Goal: Transaction & Acquisition: Purchase product/service

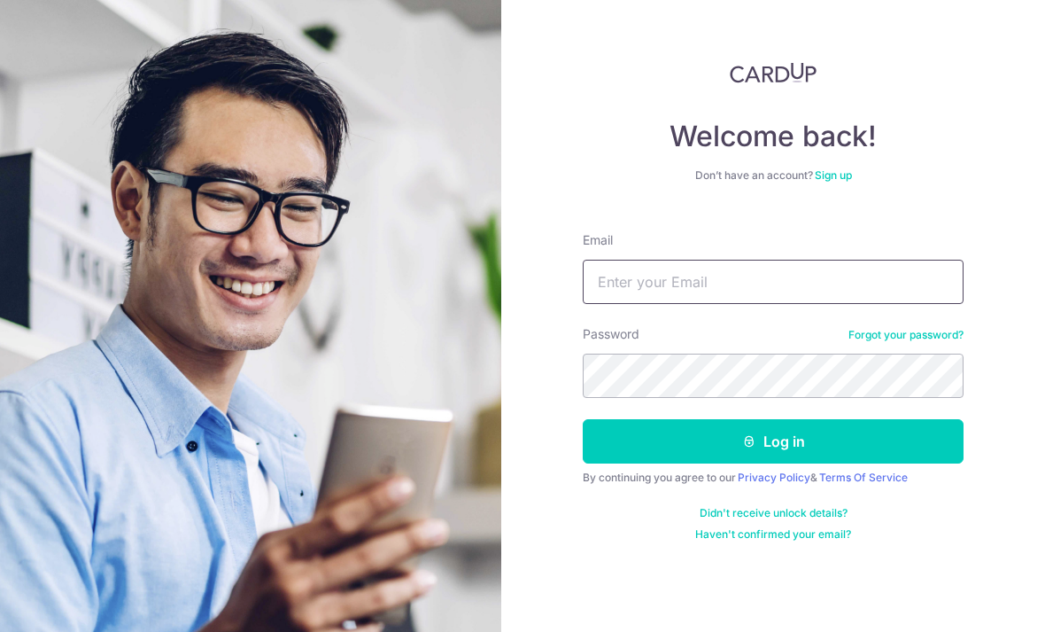
click at [779, 281] on input "Email" at bounding box center [773, 282] width 381 height 44
type input "R"
type input "Longlivebecca@gmail.com"
click at [879, 434] on button "Log in" at bounding box center [773, 441] width 381 height 44
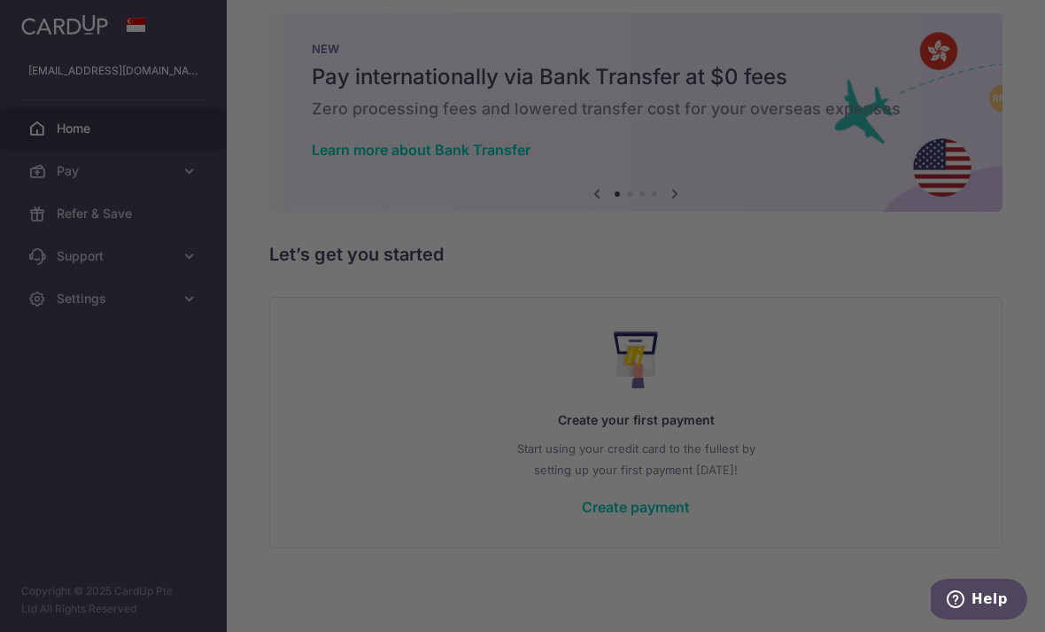
scroll to position [30, 0]
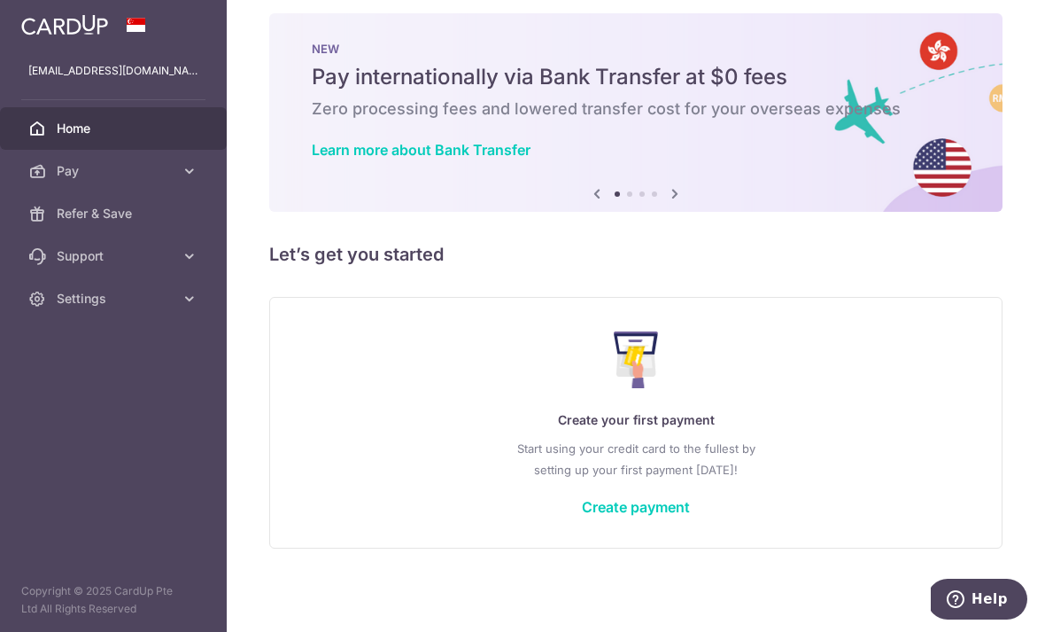
click at [0, 0] on icon "button" at bounding box center [0, 0] width 0 height 0
click at [690, 516] on link "Create payment" at bounding box center [636, 507] width 108 height 18
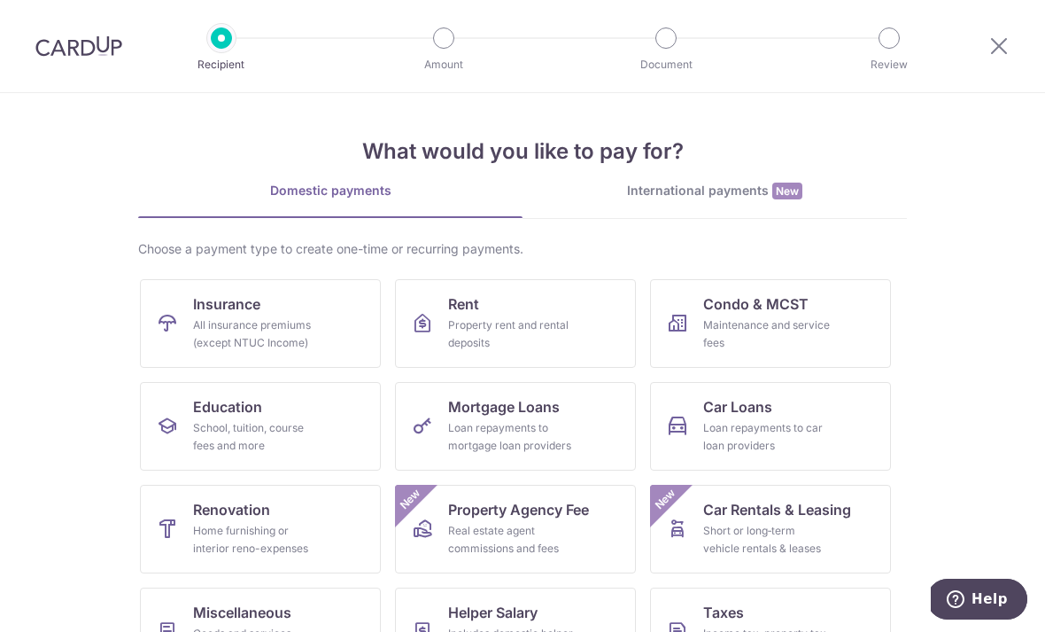
click at [200, 331] on div "All insurance premiums (except NTUC Income)" at bounding box center [257, 333] width 128 height 35
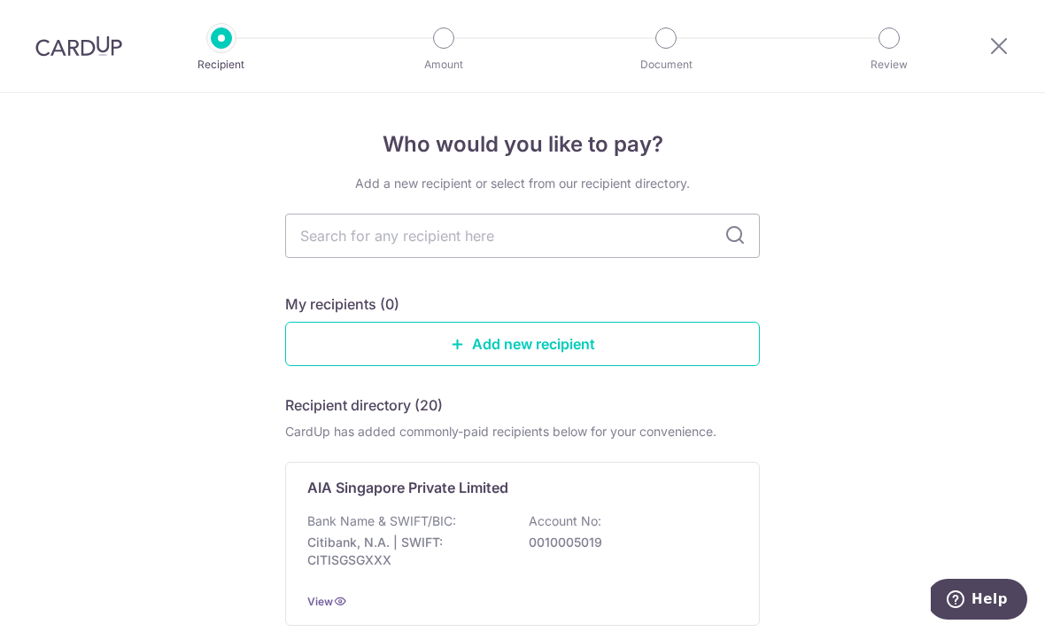
click at [323, 360] on link "Add new recipient" at bounding box center [522, 344] width 475 height 44
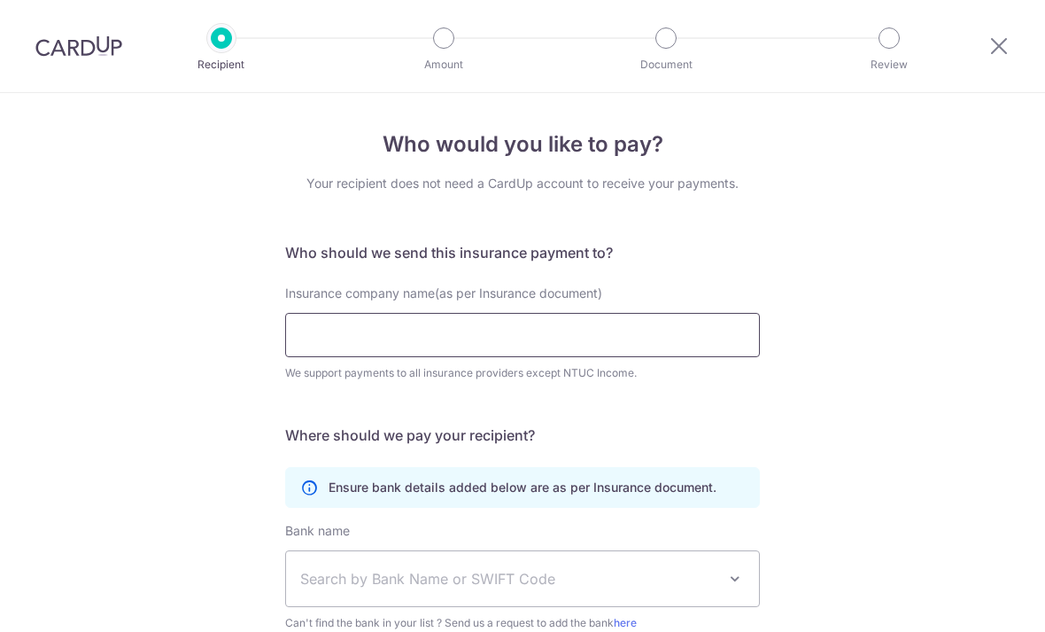
click at [302, 338] on input "Insurance company name(as per Insurance document)" at bounding box center [522, 335] width 475 height 44
type input "S"
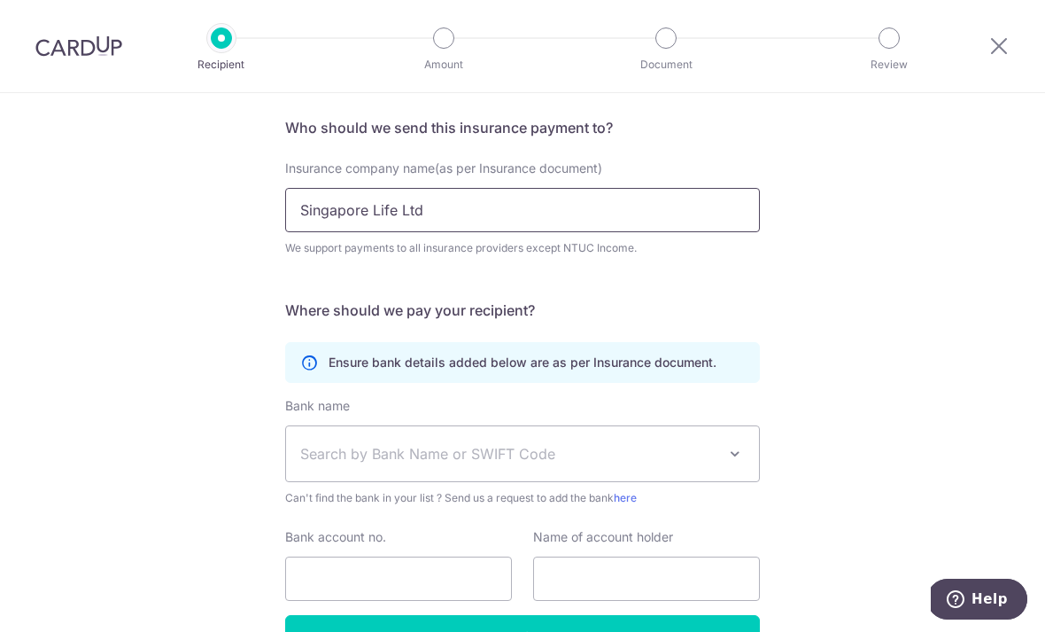
scroll to position [128, 0]
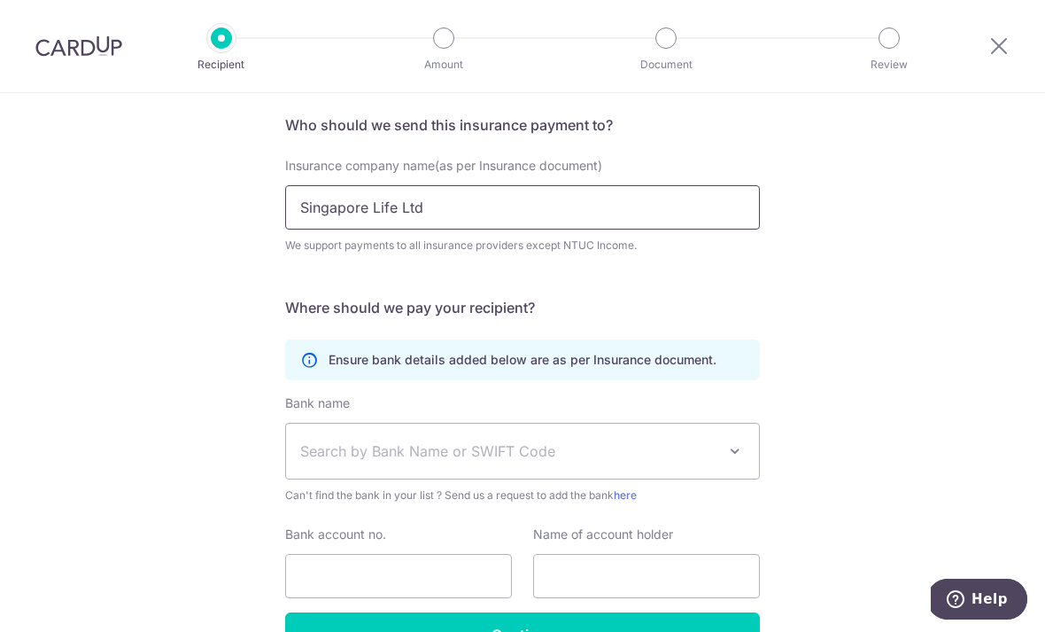
type input "Singapore Life Ltd"
click at [540, 462] on span "Search by Bank Name or SWIFT Code" at bounding box center [508, 450] width 416 height 21
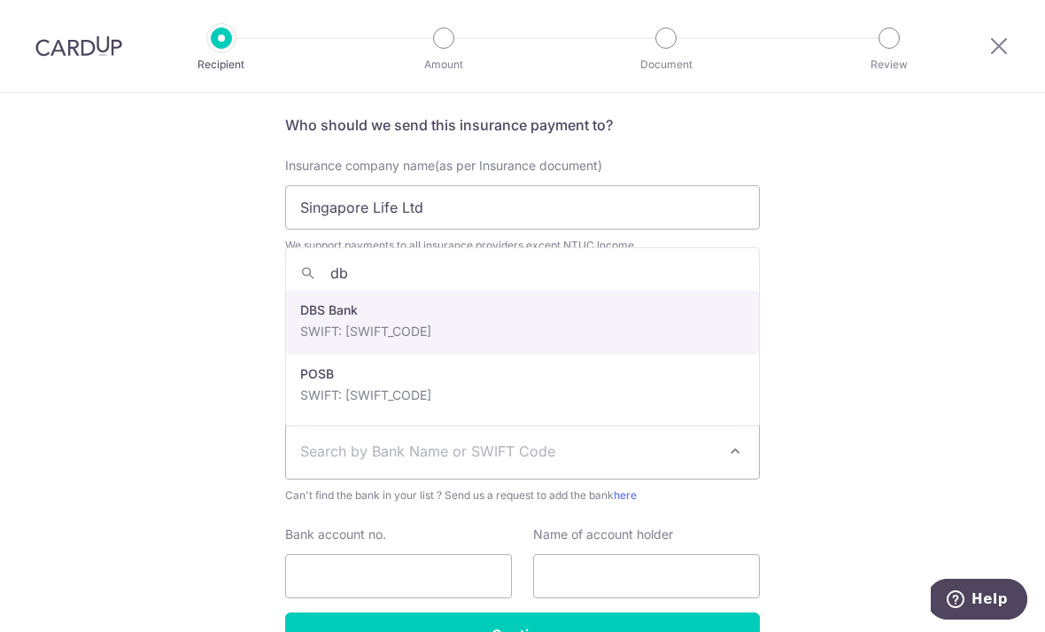
type input "dbs"
select select "6"
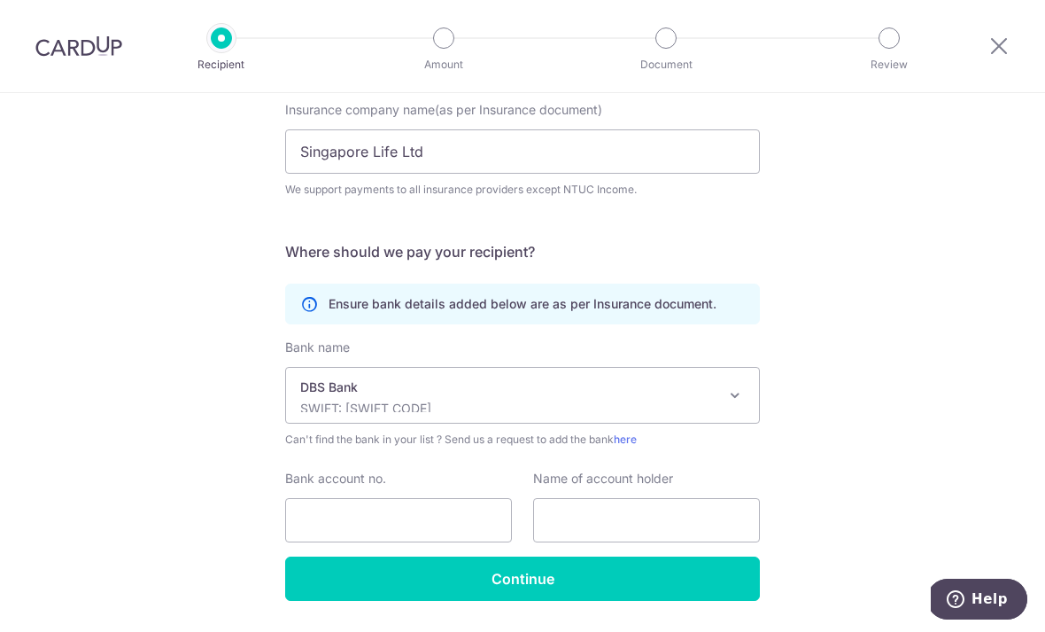
scroll to position [185, 0]
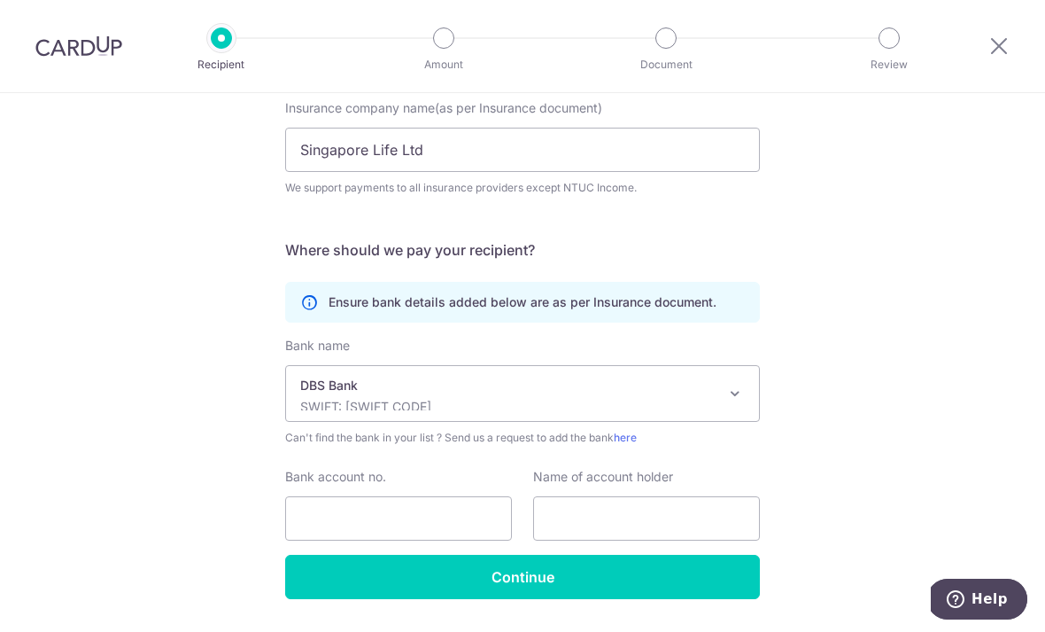
click at [501, 393] on p "DBS Bank" at bounding box center [508, 386] width 416 height 18
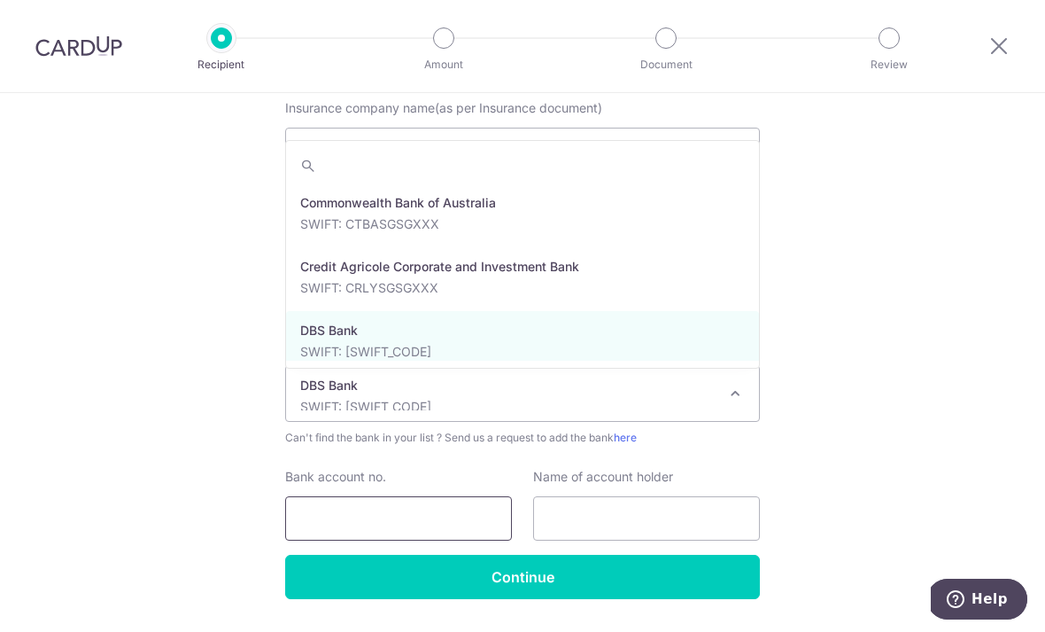
click at [433, 509] on input "Bank account no." at bounding box center [398, 518] width 227 height 44
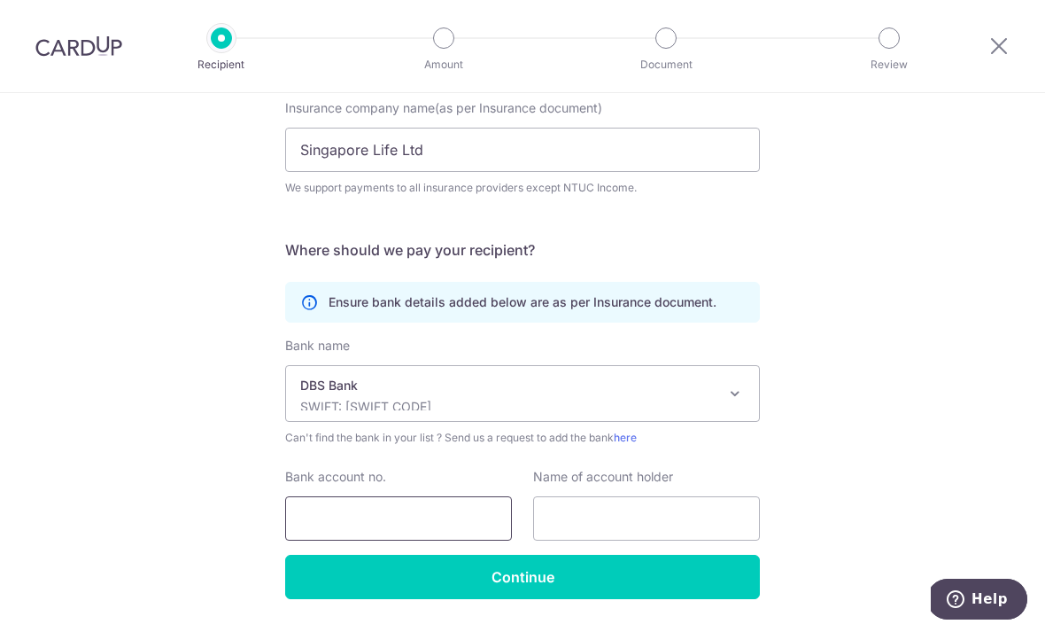
scroll to position [57, 0]
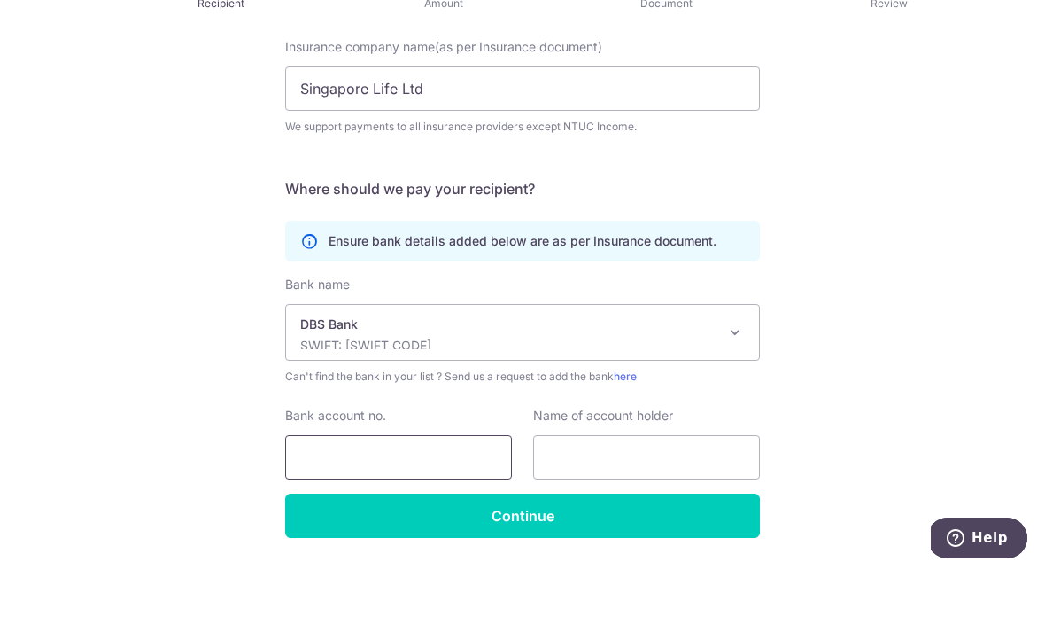
paste input "003-958595-0"
type input "0039585950"
click at [692, 496] on input "text" at bounding box center [646, 518] width 227 height 44
type input "Singapore Life Ltd"
click at [898, 372] on div "Who would you like to pay? Your recipient does not need a CardUp account to rec…" at bounding box center [522, 295] width 1045 height 774
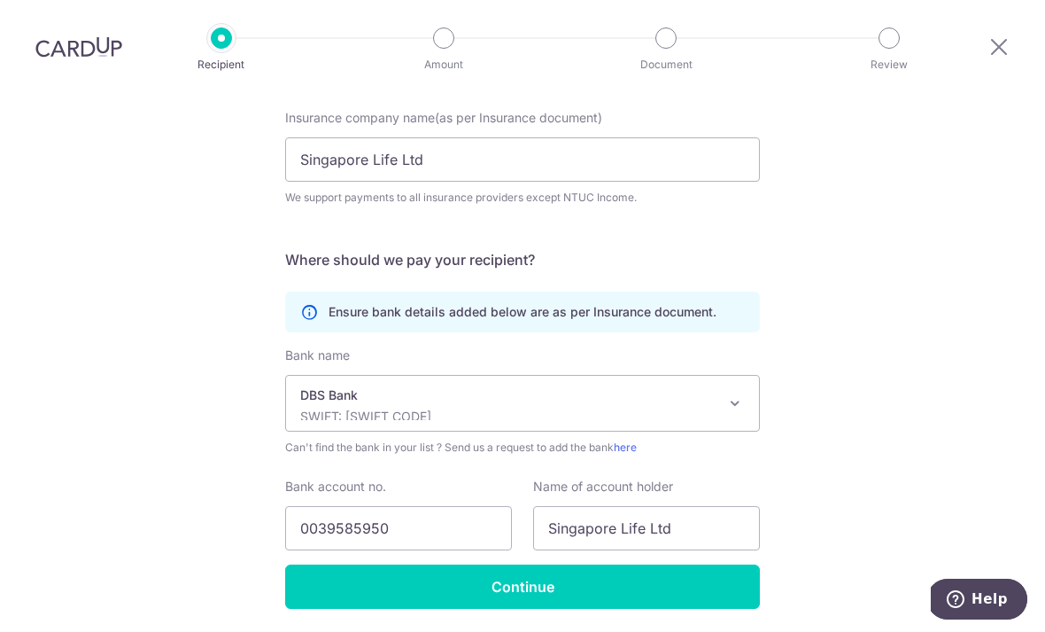
scroll to position [181, 0]
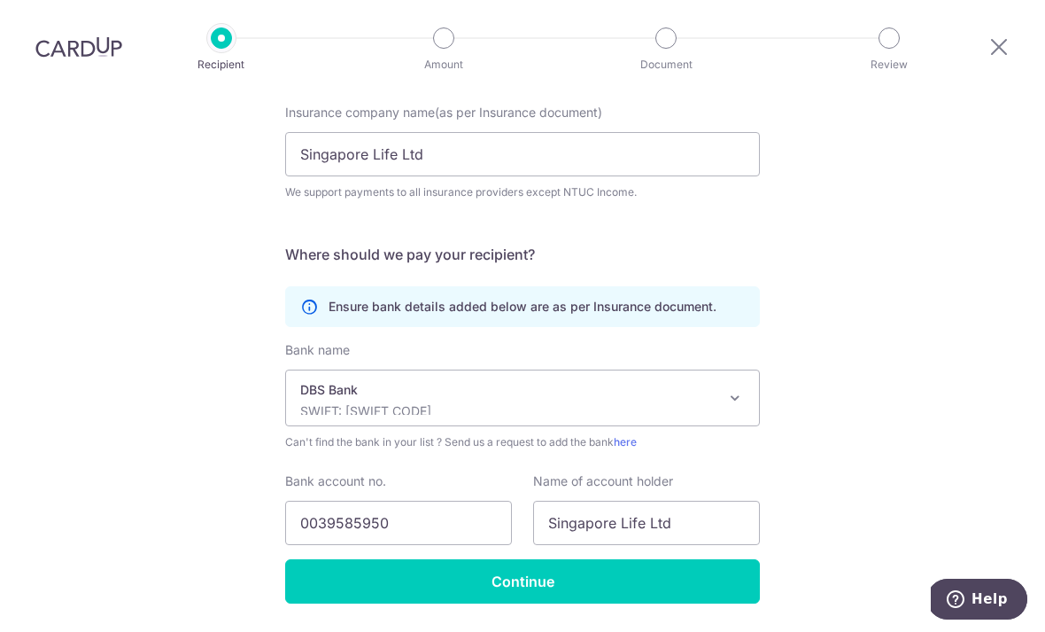
click at [374, 559] on input "Continue" at bounding box center [522, 581] width 475 height 44
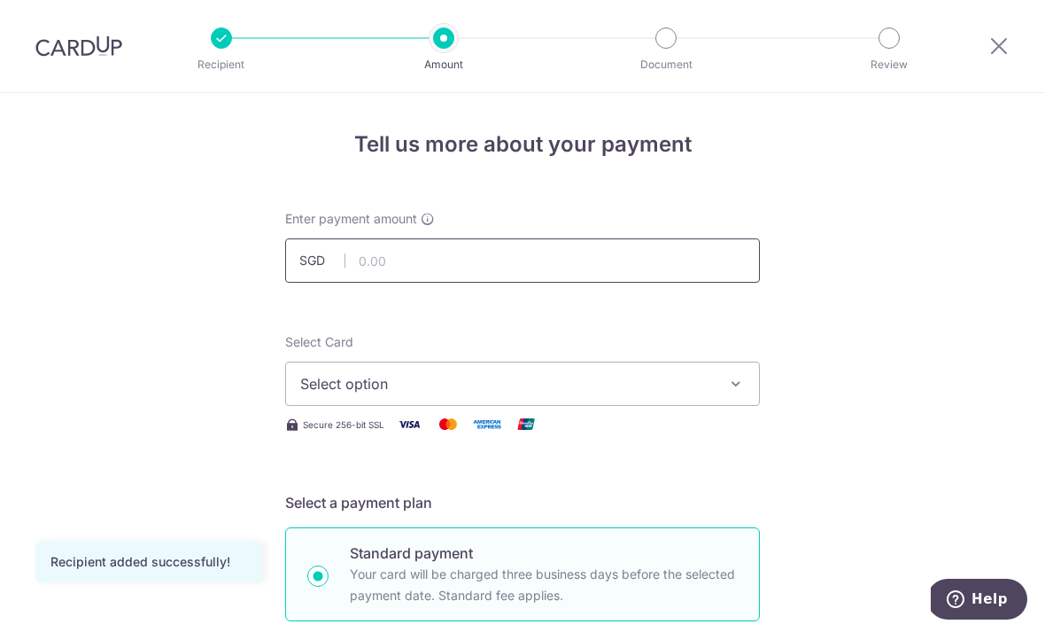
click at [686, 276] on input "text" at bounding box center [522, 260] width 475 height 44
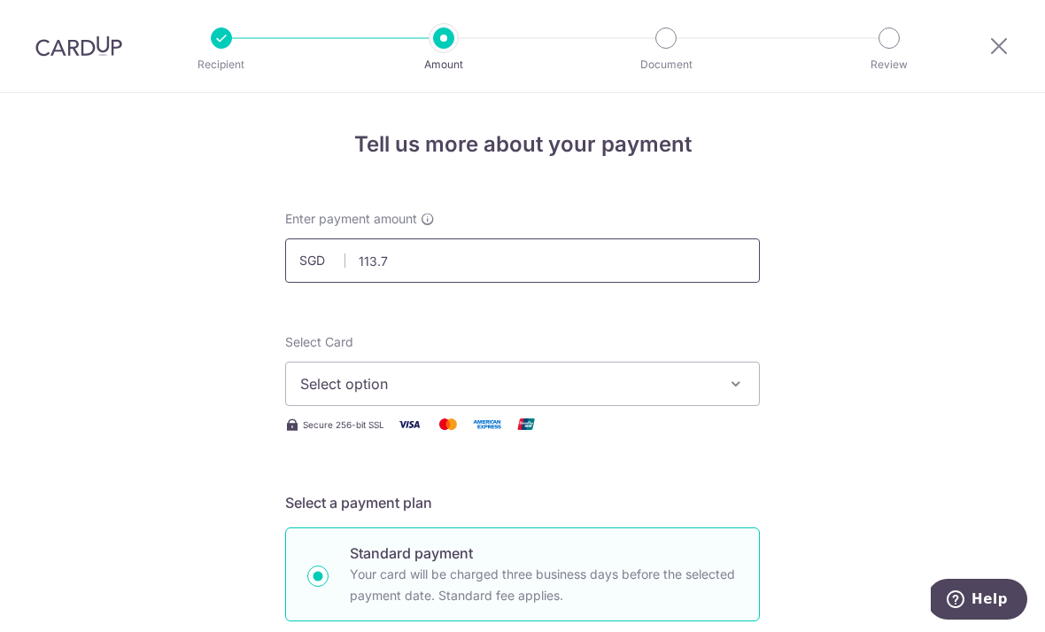
type input "113.75"
click at [735, 384] on icon "button" at bounding box center [736, 384] width 18 height 18
click at [651, 439] on span "Add credit card" at bounding box center [538, 433] width 413 height 18
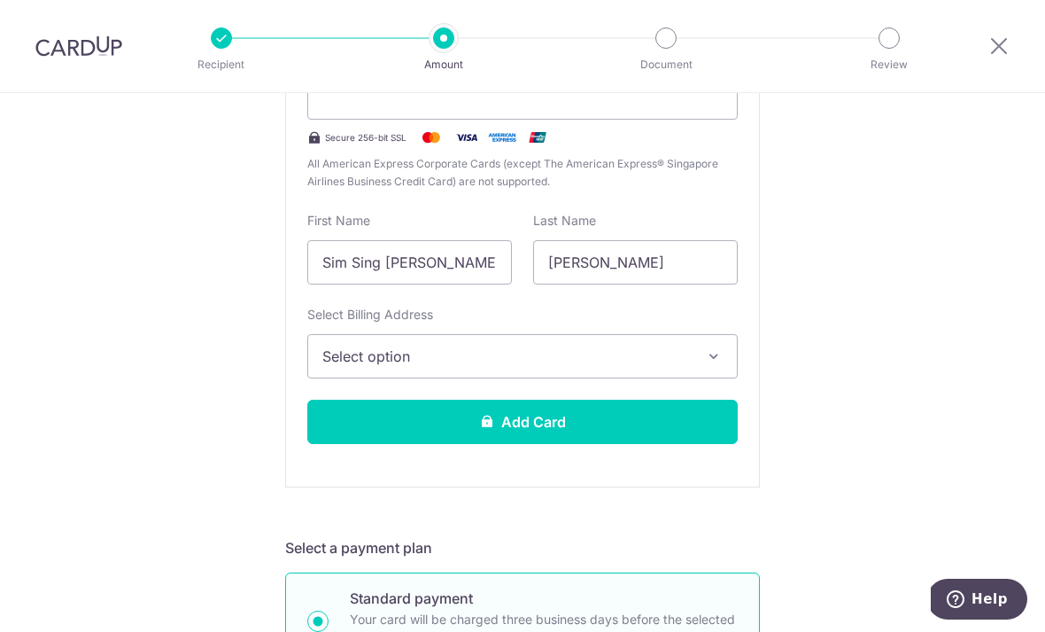
scroll to position [456, 0]
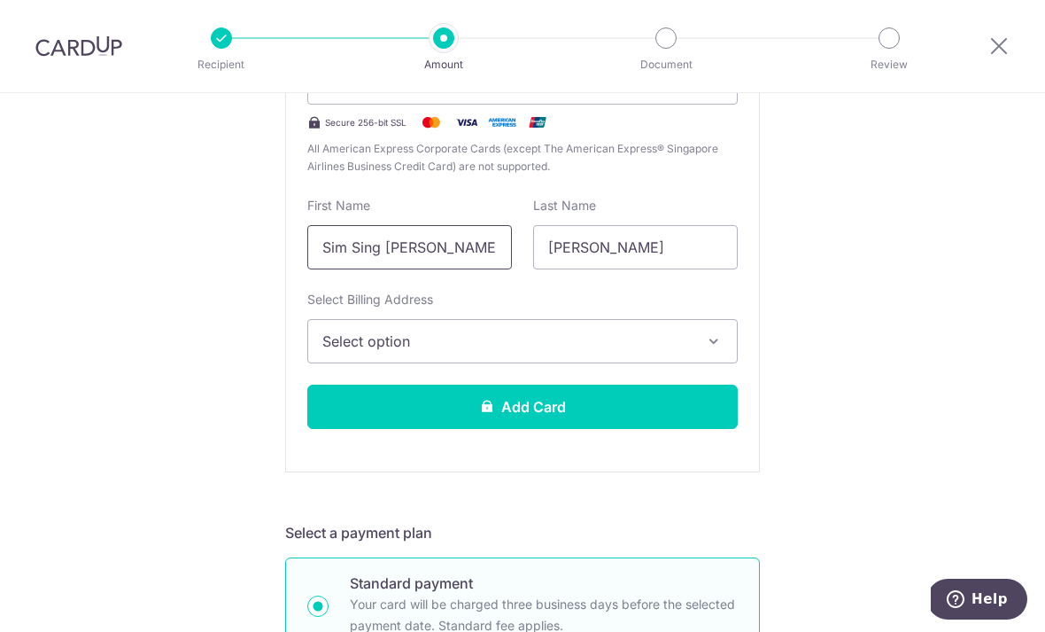
click at [493, 264] on input "Sim Sing [PERSON_NAME]" at bounding box center [409, 247] width 205 height 44
type input "S"
type input "[PERSON_NAME]"
click at [649, 259] on input "[PERSON_NAME]" at bounding box center [635, 247] width 205 height 44
type input "R"
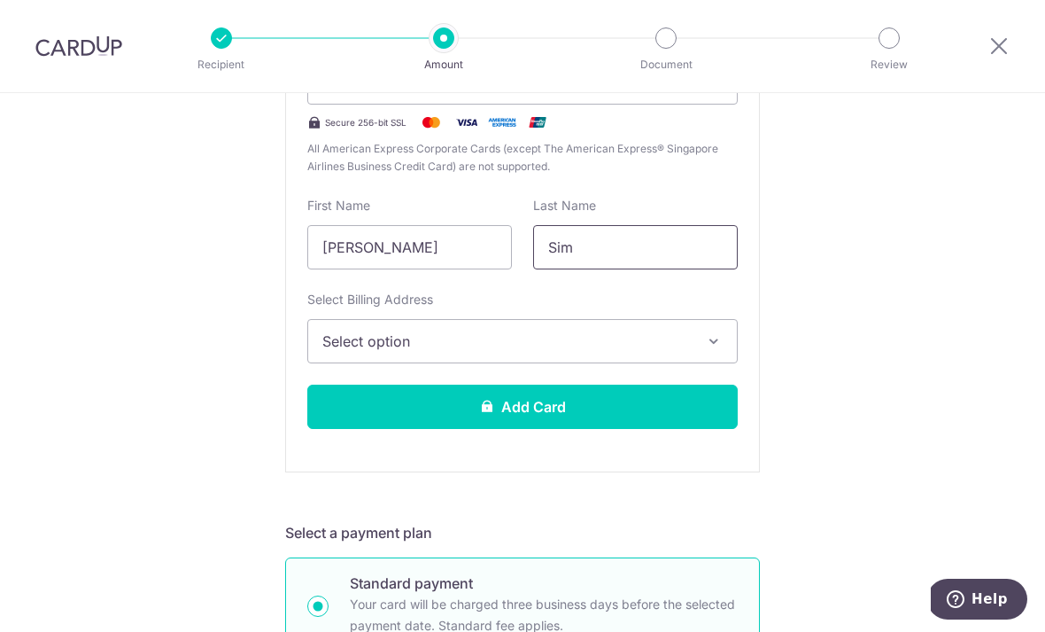
type input "Sim"
click at [596, 337] on button "Select option" at bounding box center [522, 341] width 431 height 44
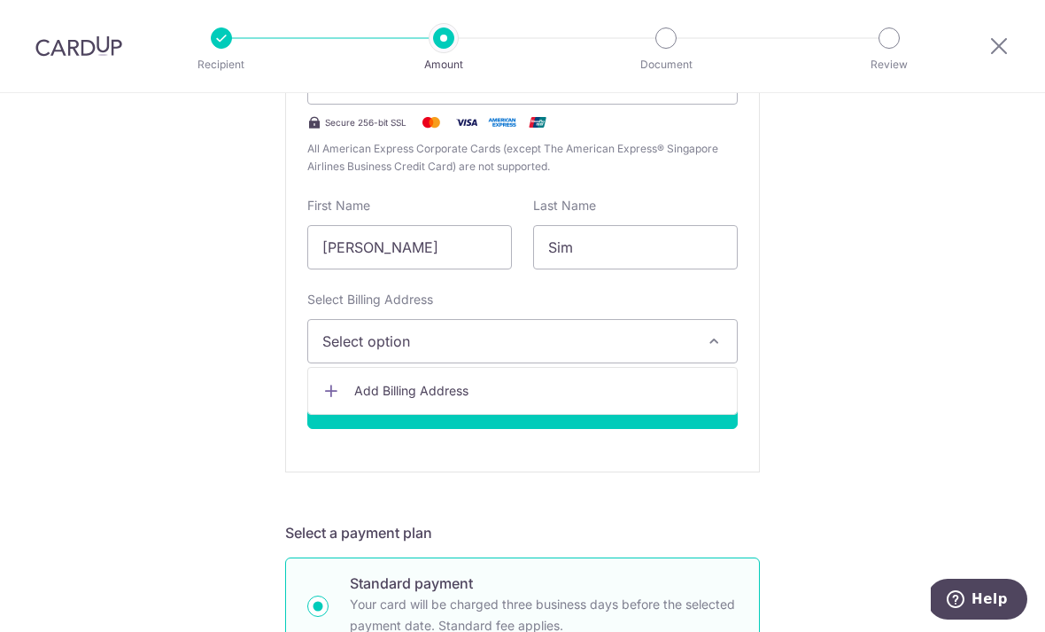
click at [554, 400] on span "Add Billing Address" at bounding box center [538, 391] width 369 height 18
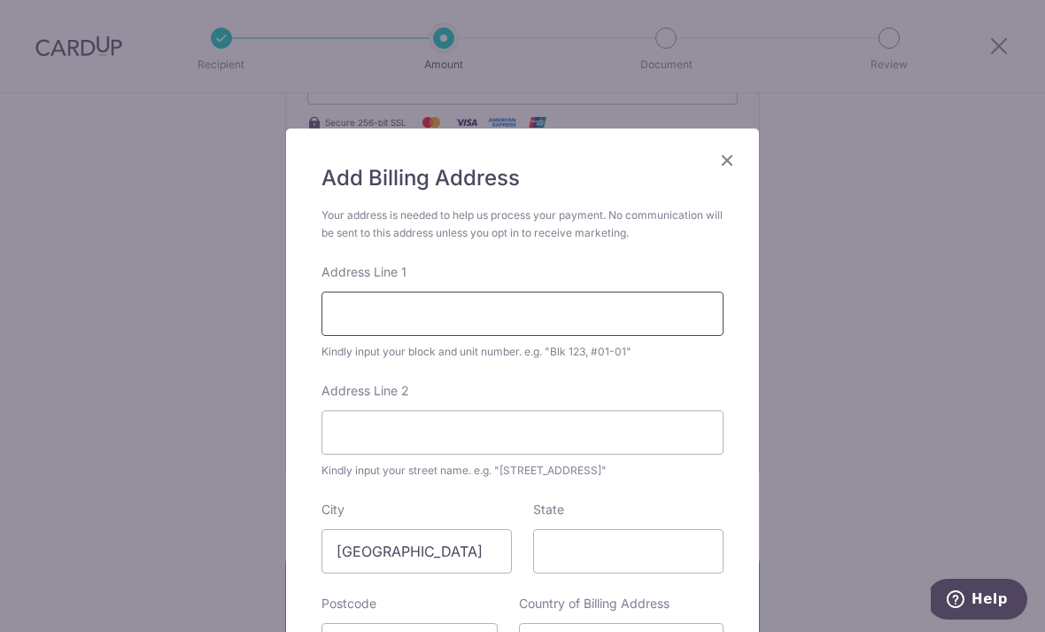
click at [580, 310] on input "Address Line 1" at bounding box center [523, 313] width 402 height 44
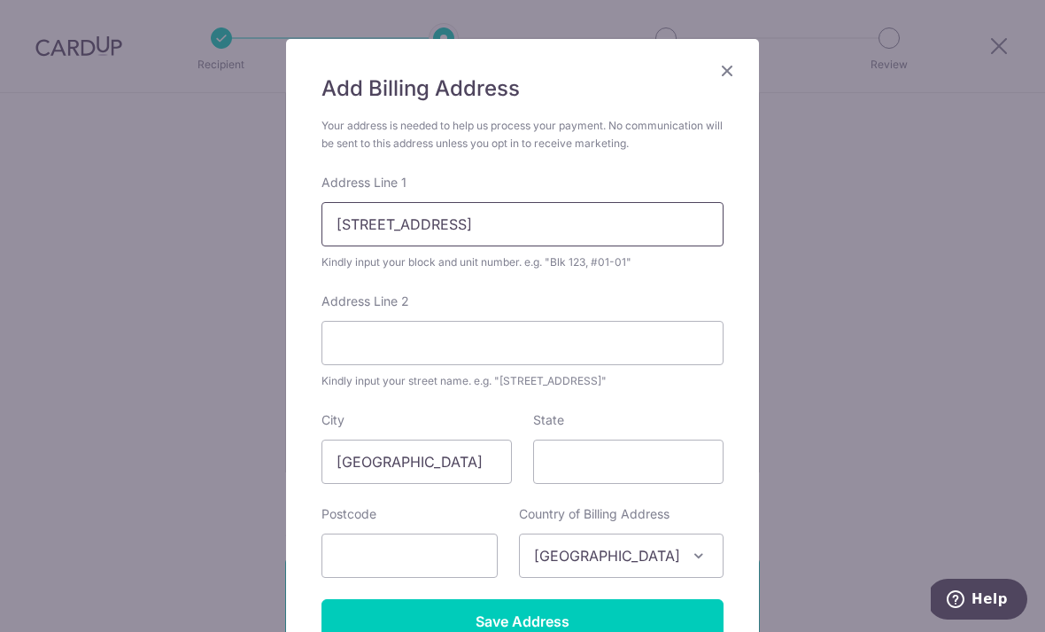
scroll to position [112, 0]
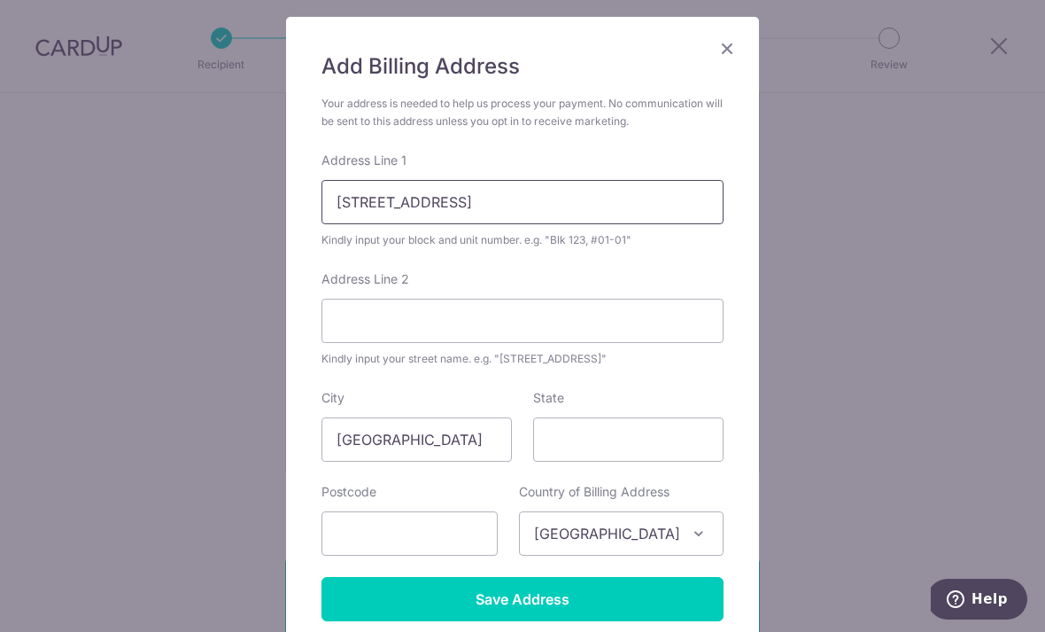
type input "[STREET_ADDRESS]"
click at [628, 454] on input "State" at bounding box center [628, 439] width 190 height 44
type input "[GEOGRAPHIC_DATA]"
click at [458, 528] on input "text" at bounding box center [410, 533] width 176 height 44
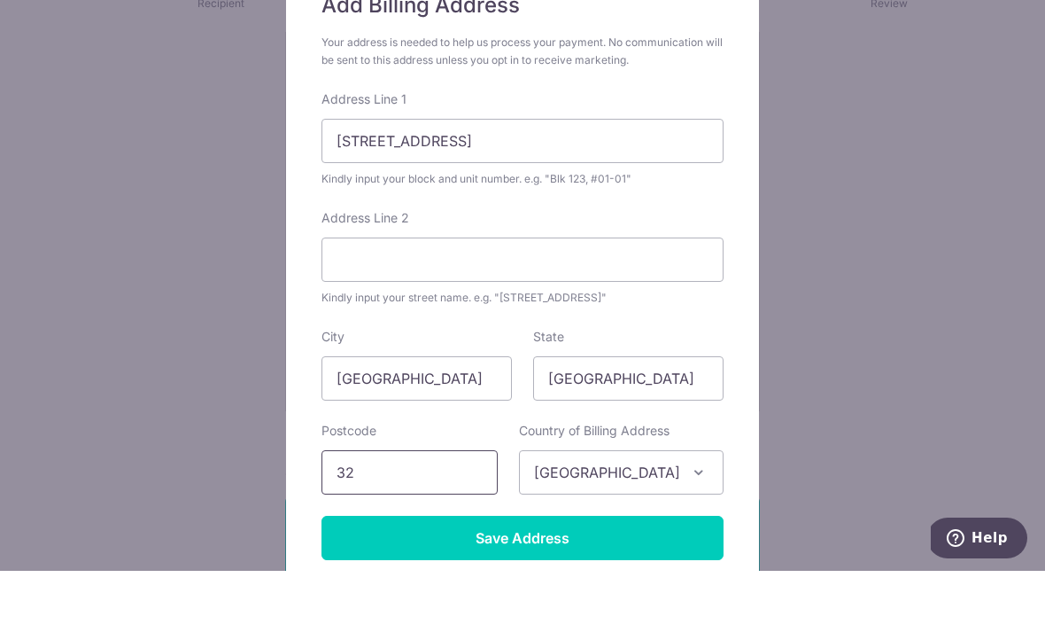
type input "3"
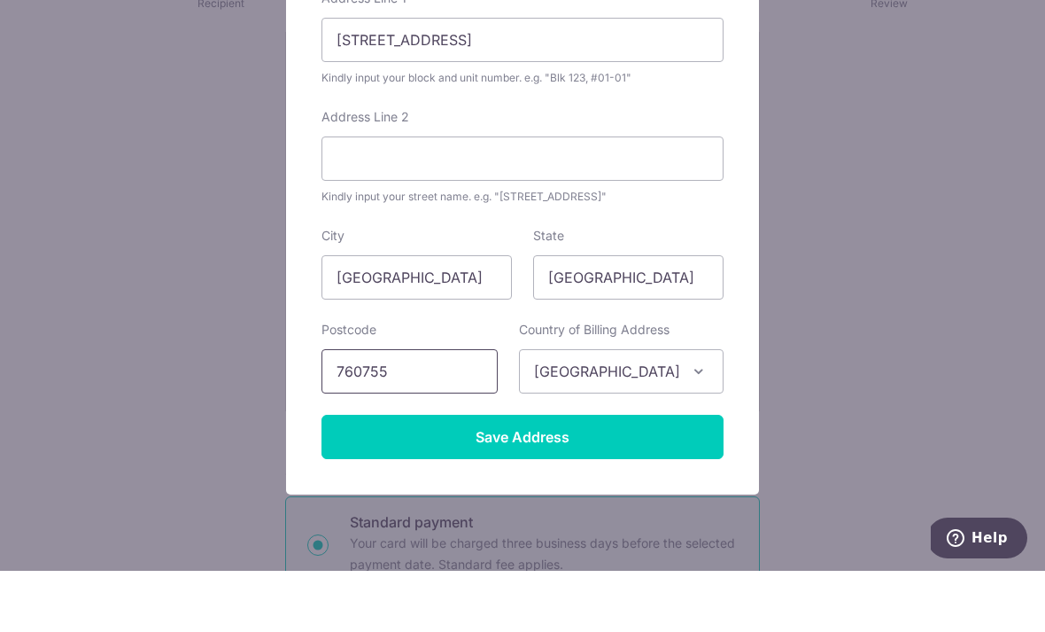
scroll to position [243, 0]
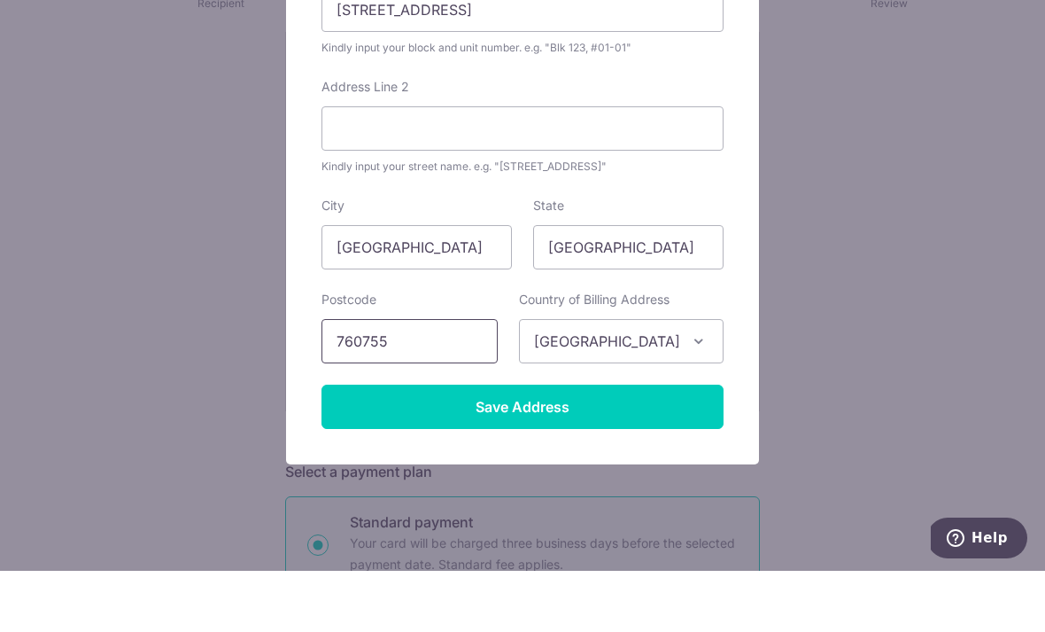
type input "760755"
click at [626, 446] on input "Save Address" at bounding box center [523, 468] width 402 height 44
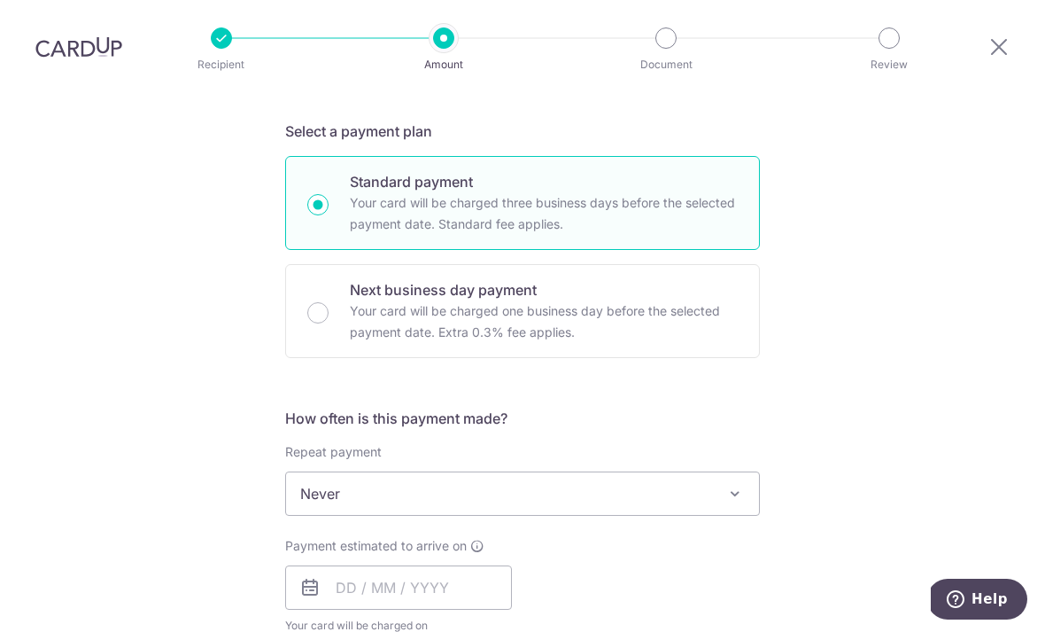
scroll to position [885, 0]
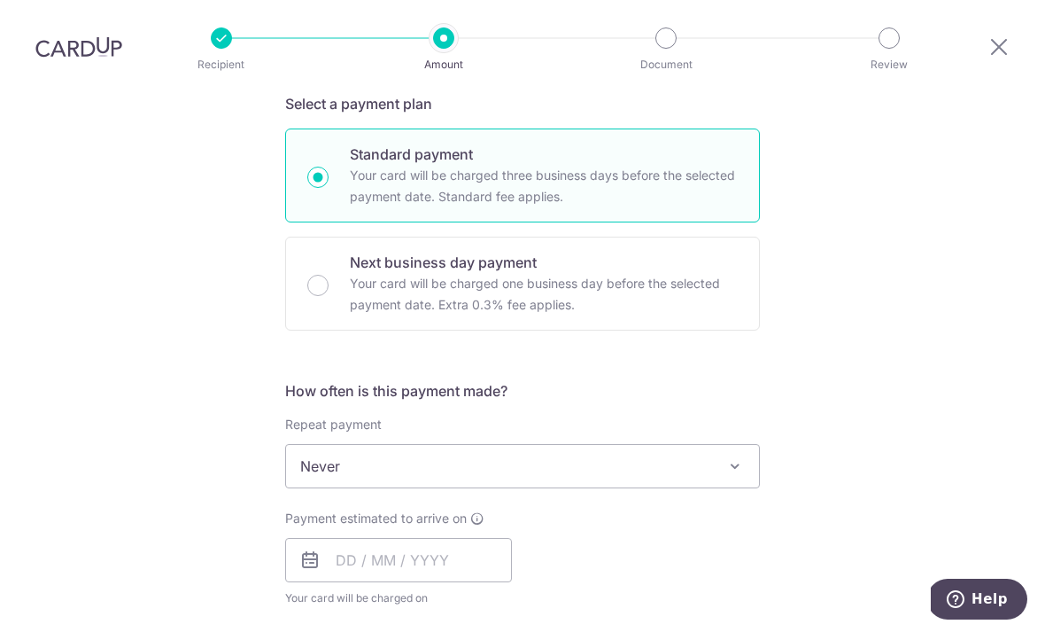
click at [662, 445] on span "Never" at bounding box center [522, 466] width 473 height 43
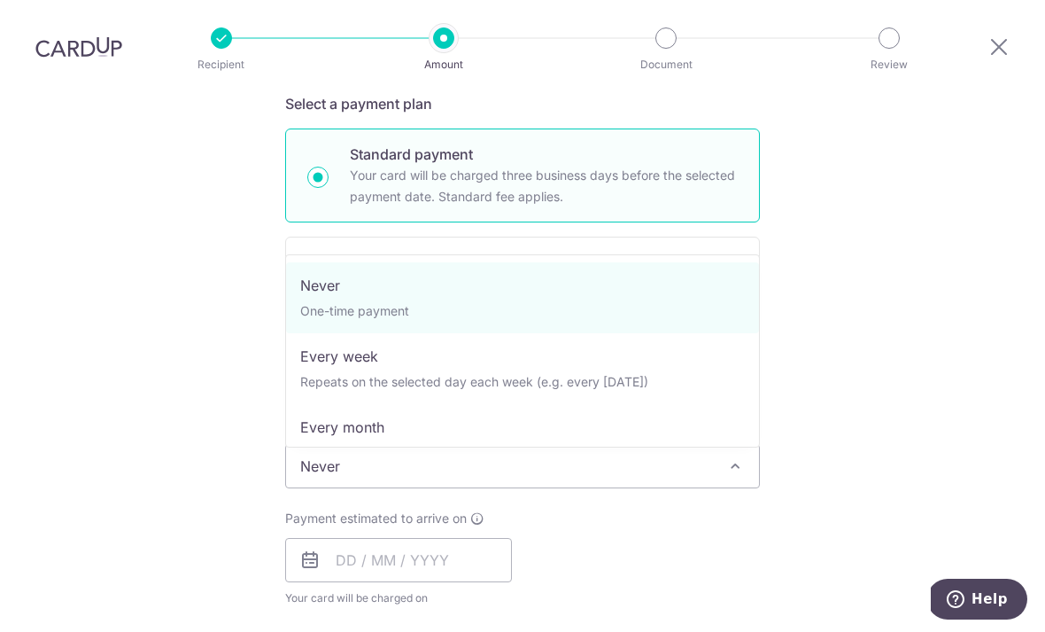
select select "3"
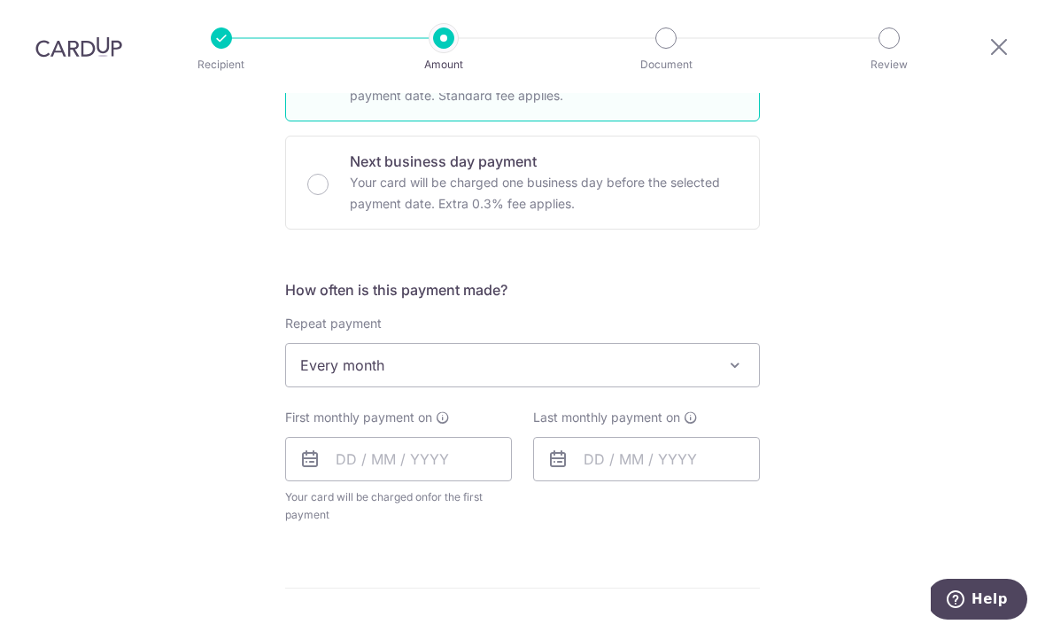
scroll to position [993, 0]
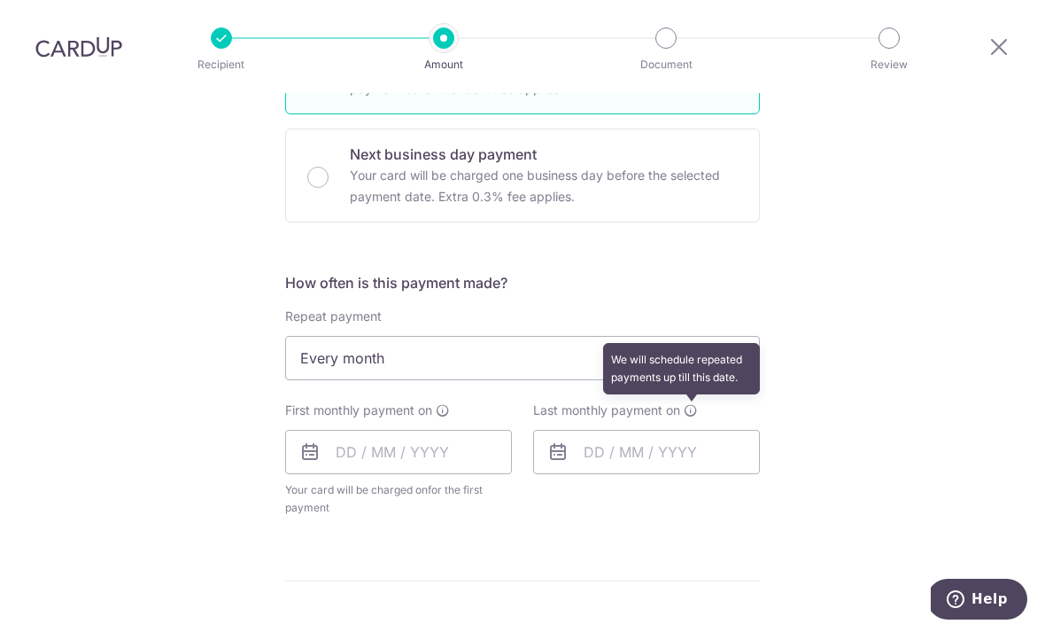
click at [698, 403] on icon at bounding box center [691, 410] width 14 height 14
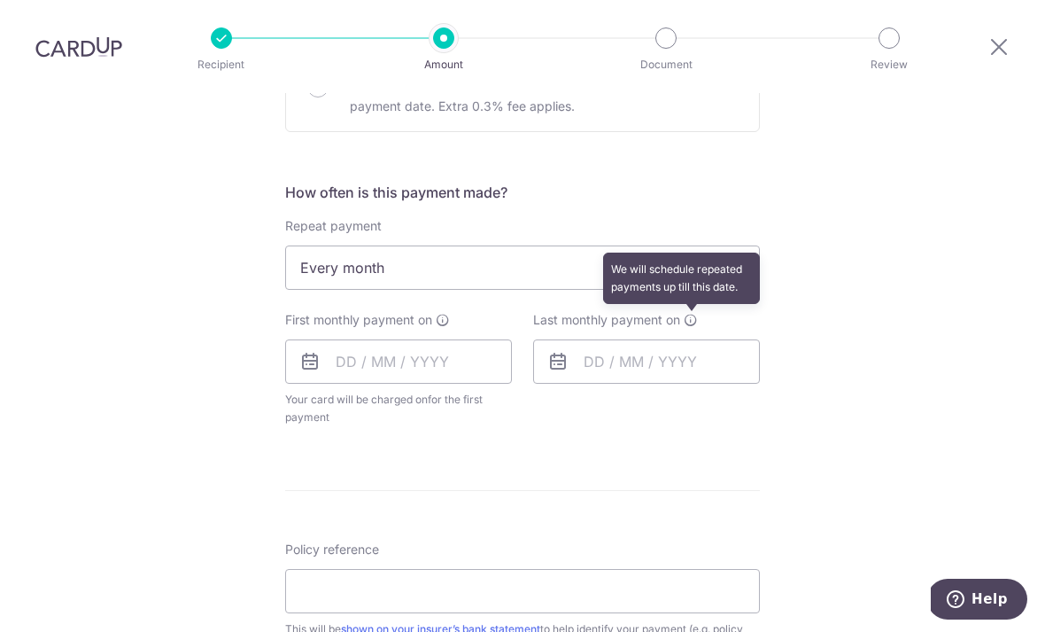
scroll to position [1092, 0]
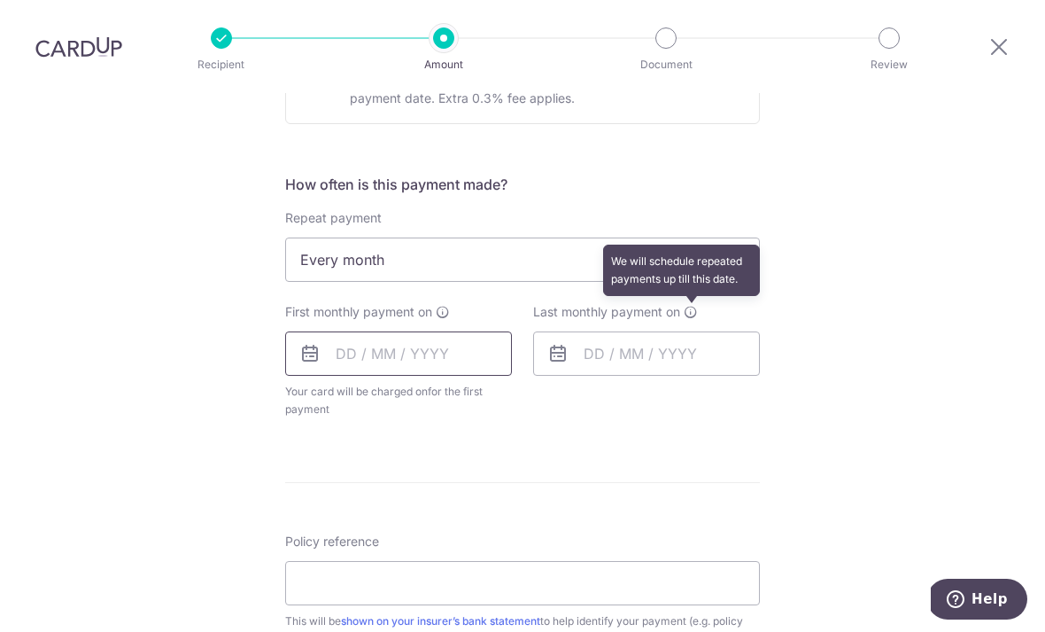
click at [346, 331] on input "text" at bounding box center [398, 353] width 227 height 44
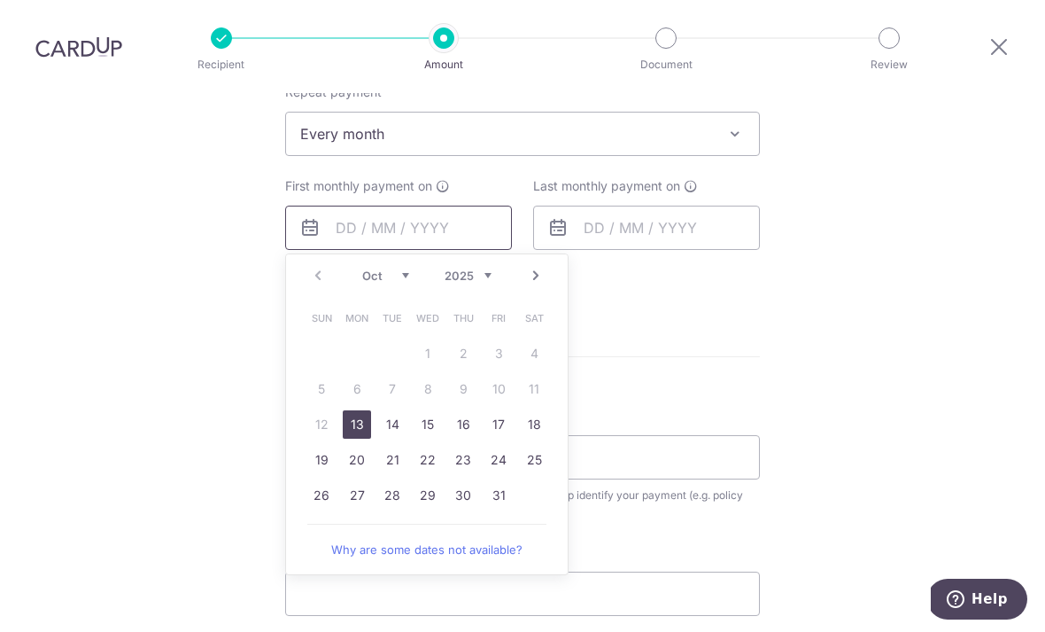
scroll to position [1228, 0]
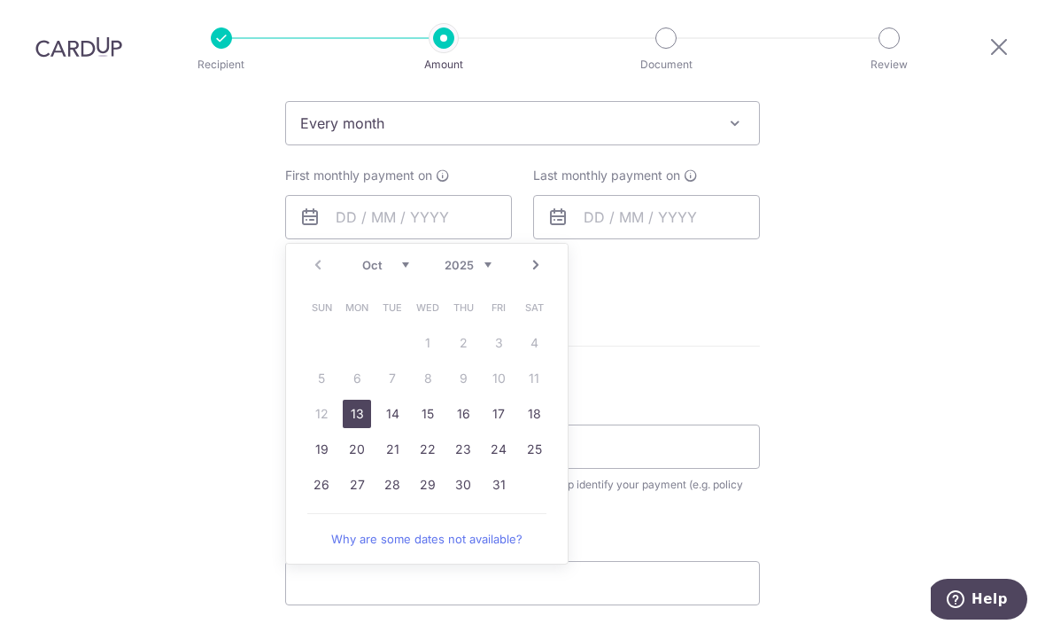
click at [535, 254] on link "Next" at bounding box center [535, 264] width 21 height 21
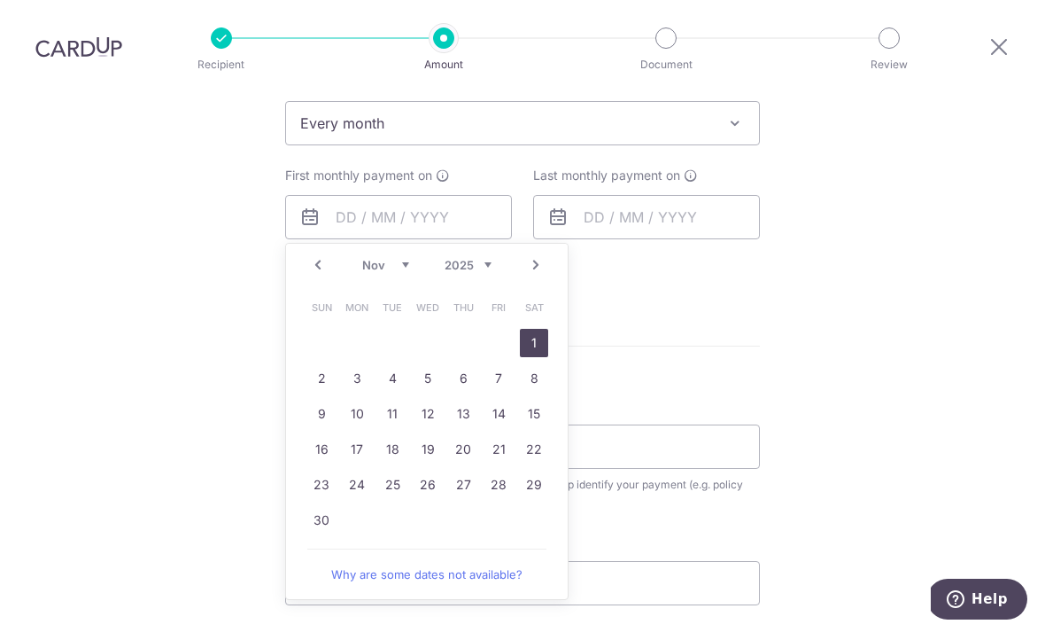
click at [531, 329] on link "1" at bounding box center [534, 343] width 28 height 28
type input "[DATE]"
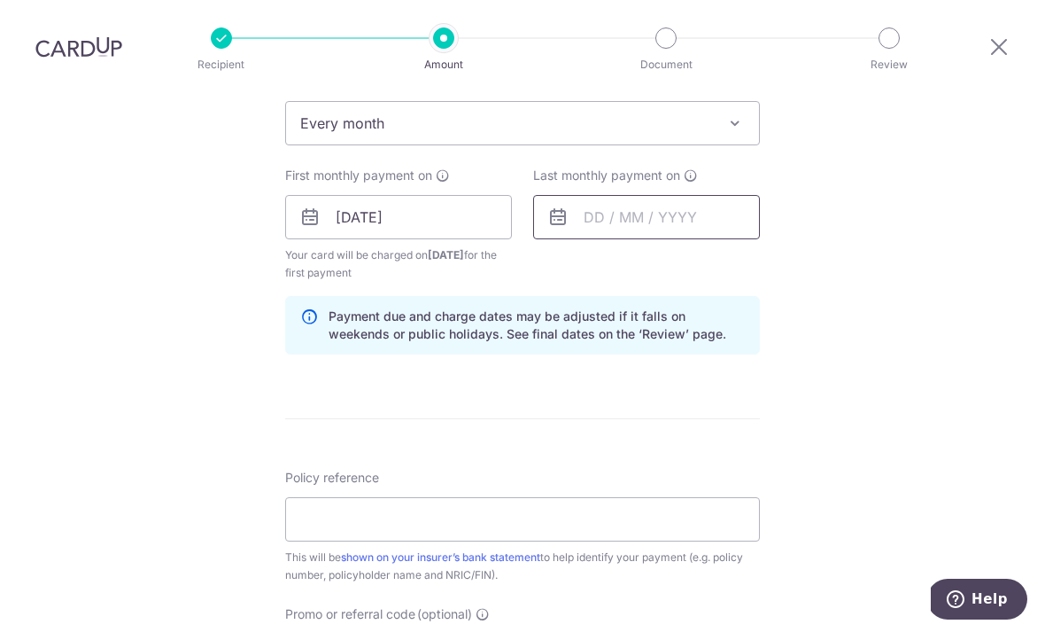
click at [718, 195] on input "text" at bounding box center [646, 217] width 227 height 44
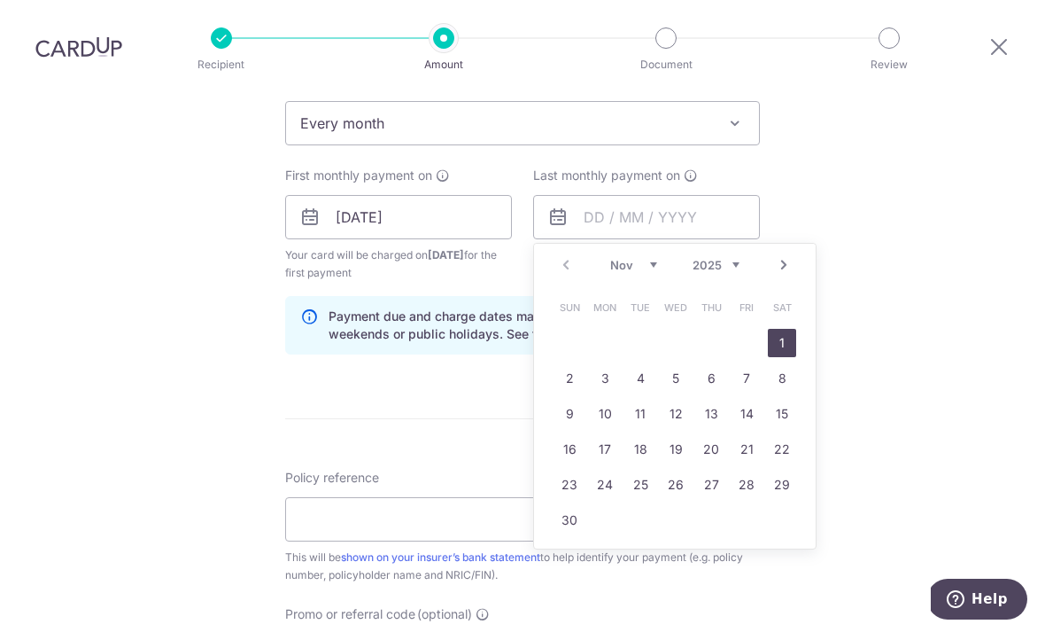
click at [735, 258] on select "2025 2026 2027 2028 2029 2030 2031 2032 2033 2034 2035" at bounding box center [716, 265] width 47 height 14
click at [746, 329] on link "1" at bounding box center [747, 343] width 28 height 28
type input "[DATE]"
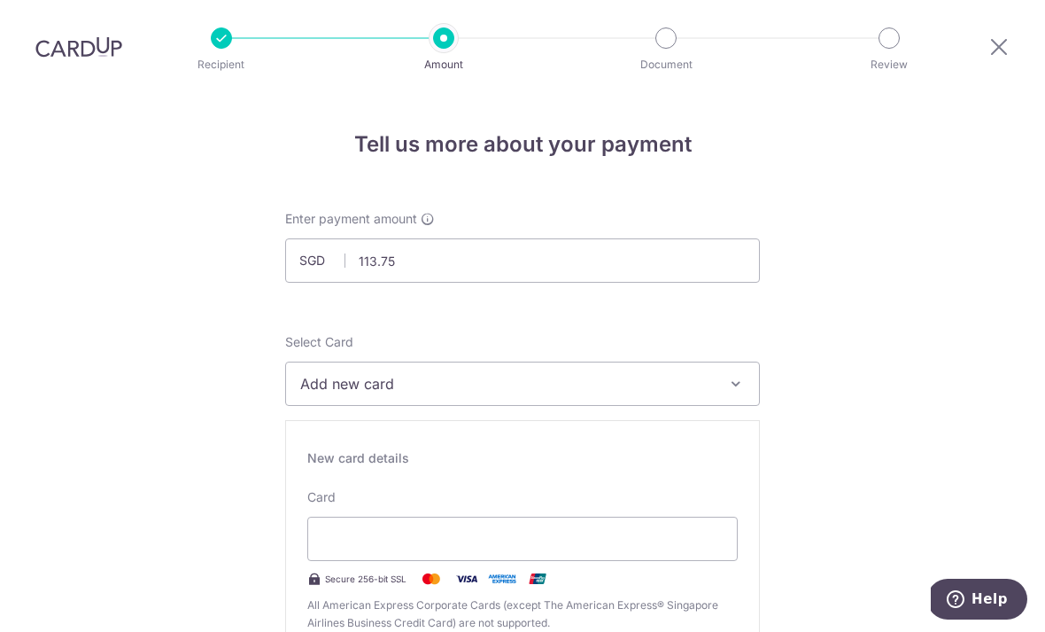
scroll to position [0, 0]
click at [734, 238] on input "113.75" at bounding box center [522, 260] width 475 height 44
type input "1"
type input "138.55"
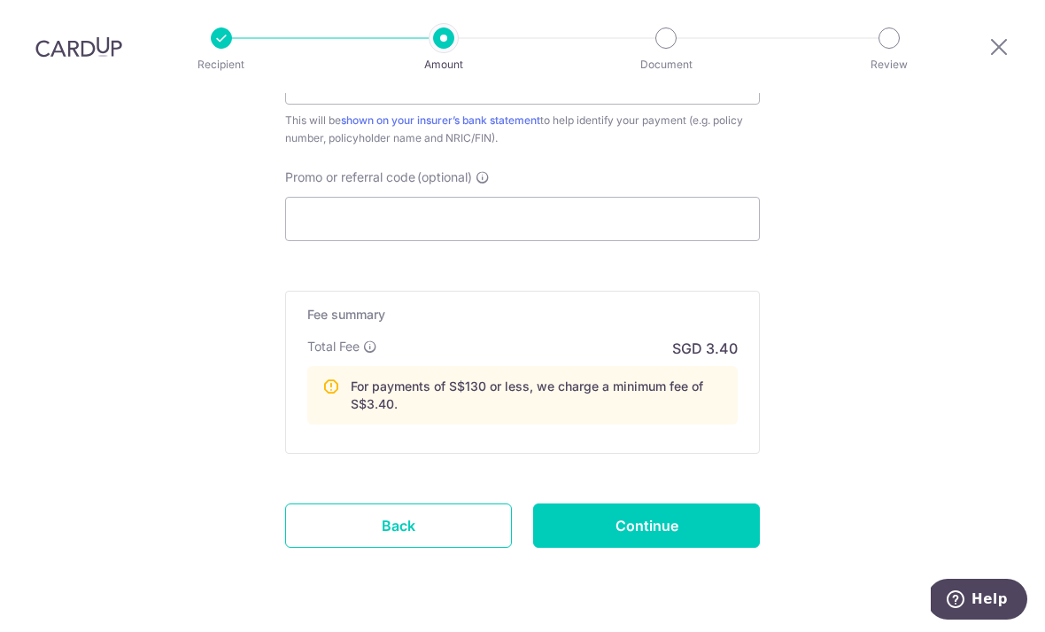
scroll to position [1664, 0]
click at [317, 198] on input "Promo or referral code (optional)" at bounding box center [522, 220] width 475 height 44
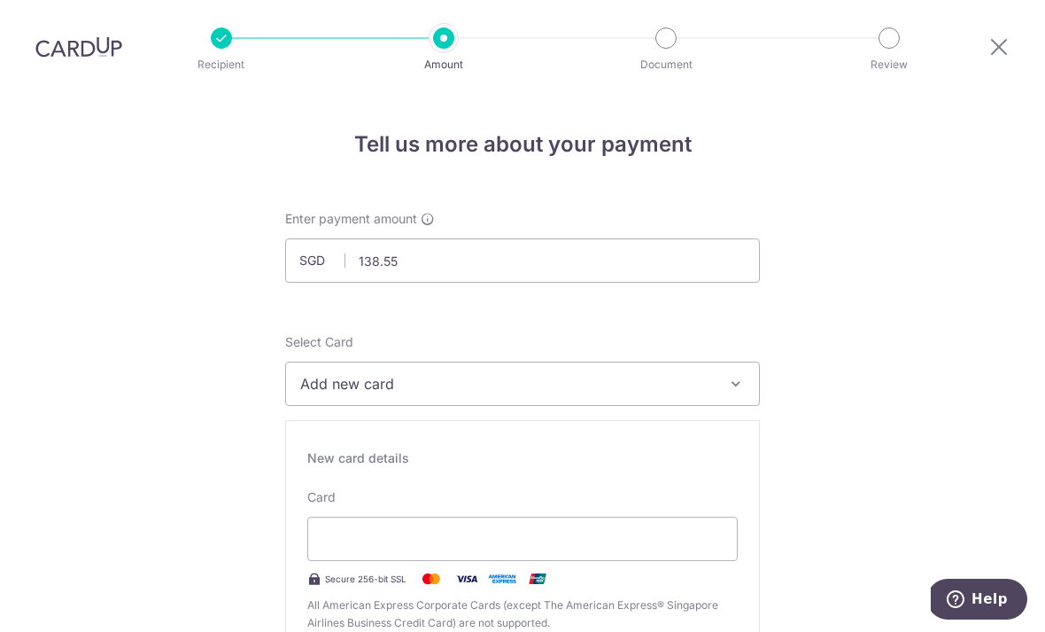
scroll to position [0, 0]
